Goal: Find specific page/section: Find specific page/section

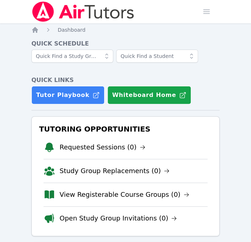
drag, startPoint x: 0, startPoint y: 0, endPoint x: 152, endPoint y: 129, distance: 198.9
click at [152, 129] on h3 "Tutoring Opportunities" at bounding box center [126, 129] width 176 height 13
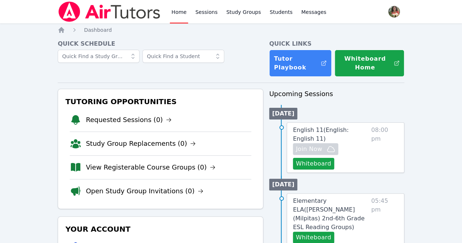
scroll to position [47, 0]
click at [207, 14] on link "Sessions" at bounding box center [206, 11] width 25 height 23
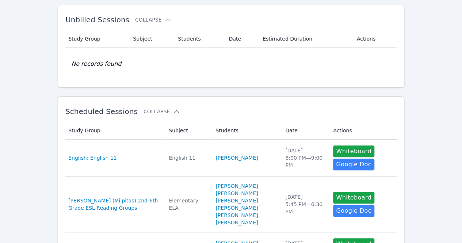
scroll to position [35, 0]
